Goal: Navigation & Orientation: Find specific page/section

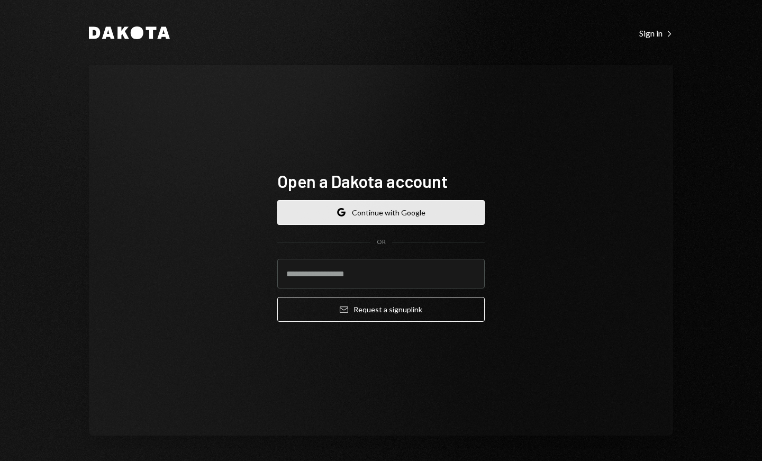
click at [417, 209] on button "Google Continue with Google" at bounding box center [380, 212] width 207 height 25
click at [114, 35] on icon "Dakota" at bounding box center [129, 32] width 81 height 13
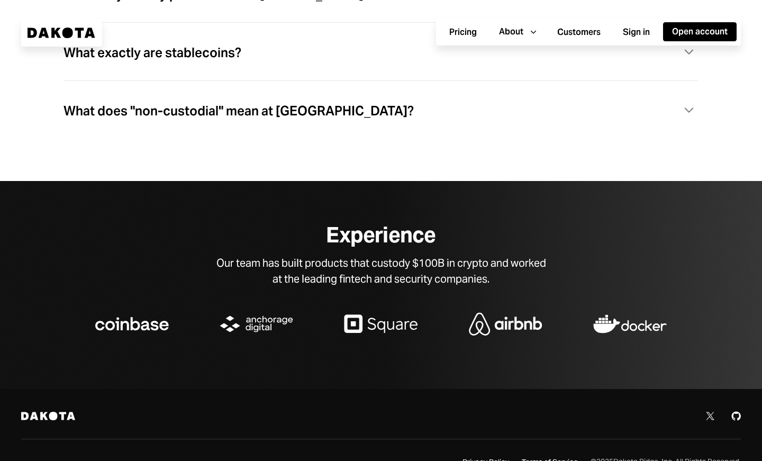
scroll to position [3322, 0]
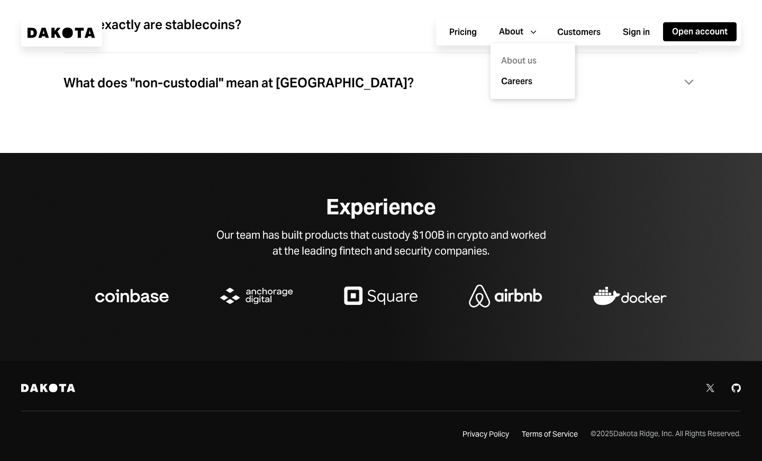
click at [527, 56] on div "About us" at bounding box center [533, 61] width 72 height 21
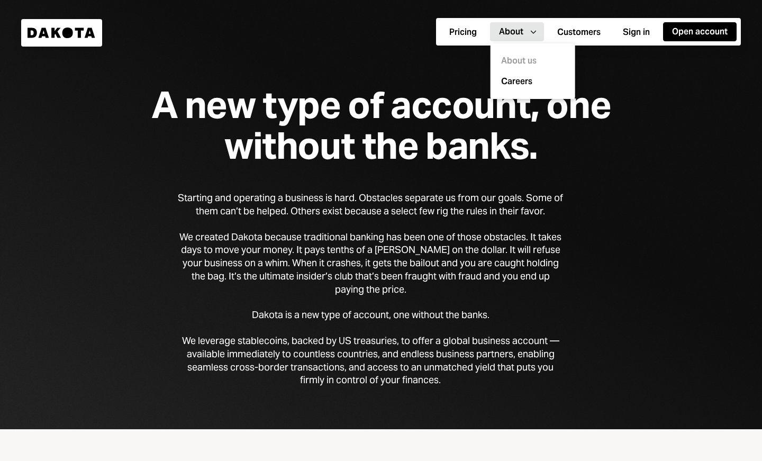
click at [527, 56] on div "About us" at bounding box center [533, 61] width 72 height 21
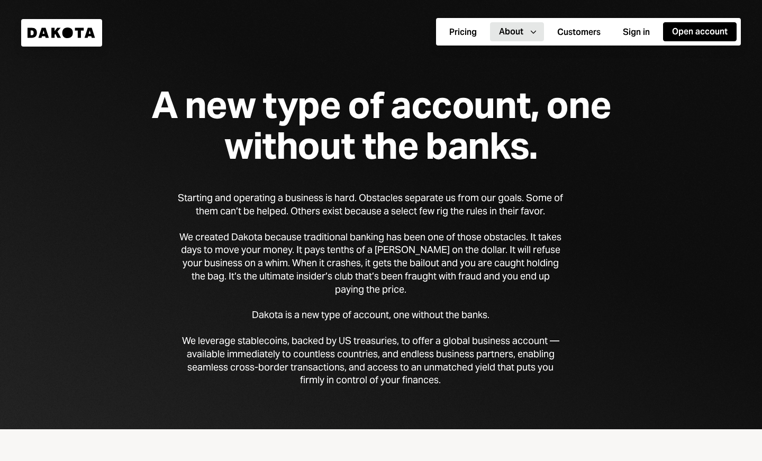
click at [628, 232] on div "A new type of account, one without the banks. Starting and operating a business…" at bounding box center [381, 214] width 762 height 429
